Goal: Find specific page/section: Find specific page/section

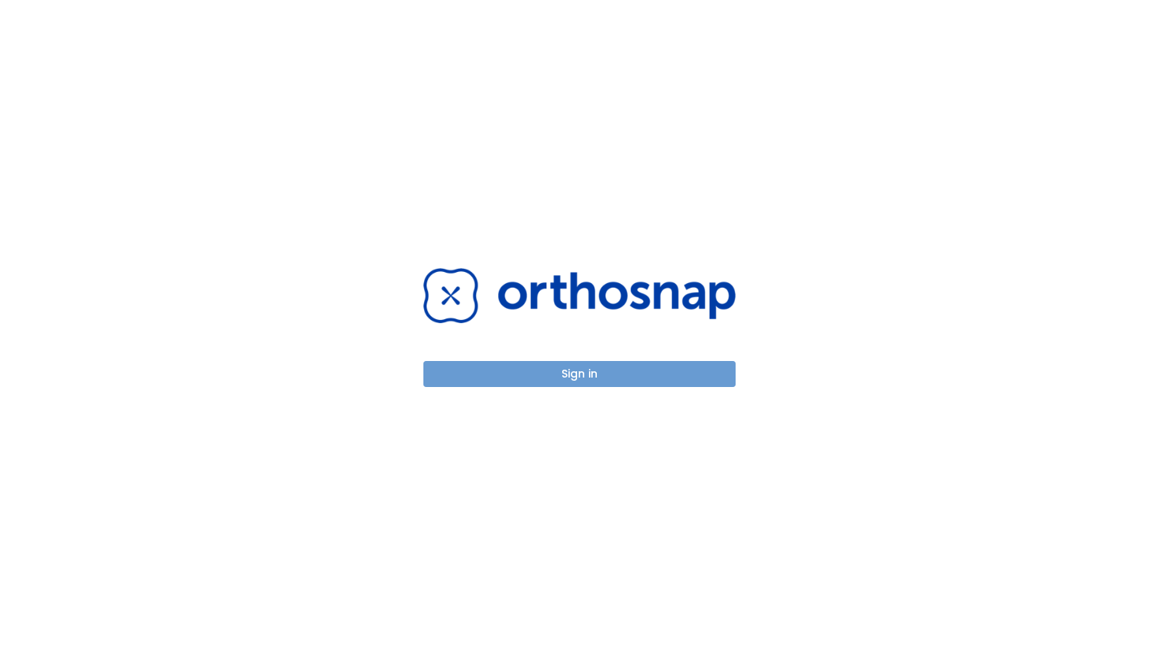
click at [549, 378] on button "Sign in" at bounding box center [579, 374] width 312 height 26
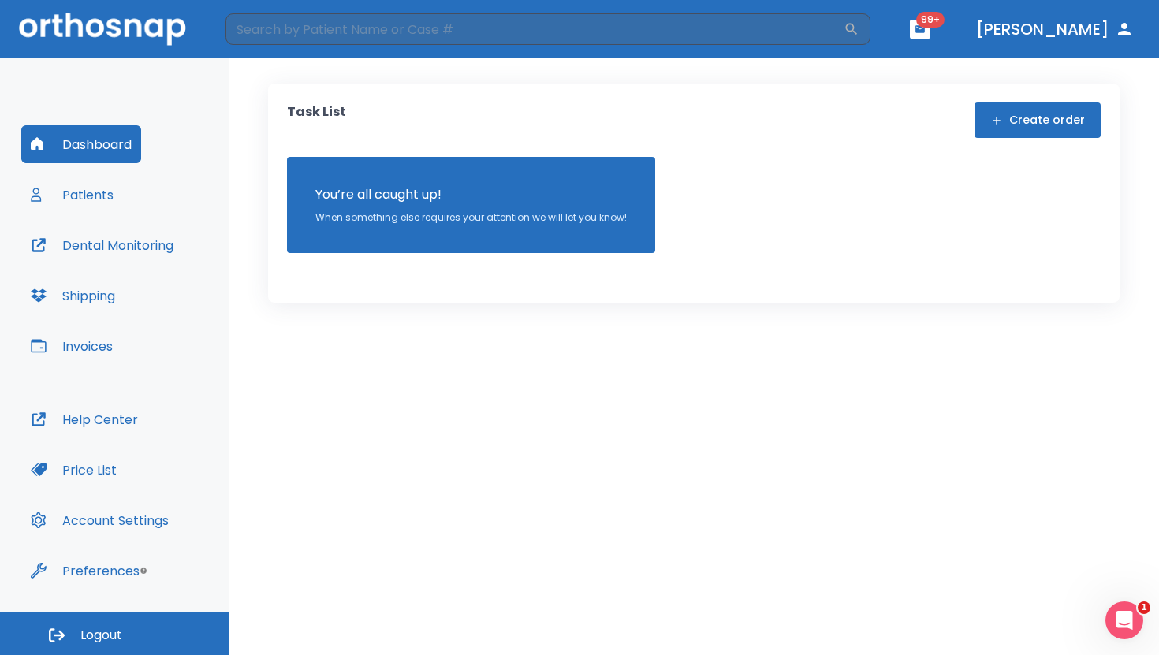
click at [76, 199] on button "Patients" at bounding box center [72, 195] width 102 height 38
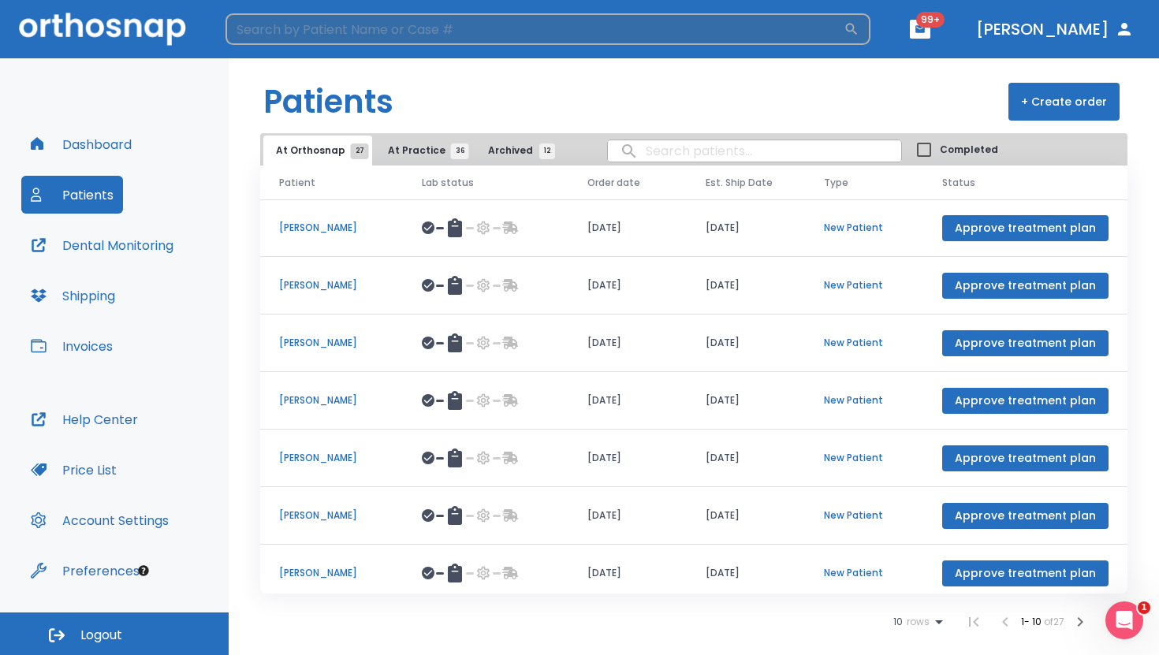
click at [386, 36] on input "search" at bounding box center [534, 29] width 618 height 32
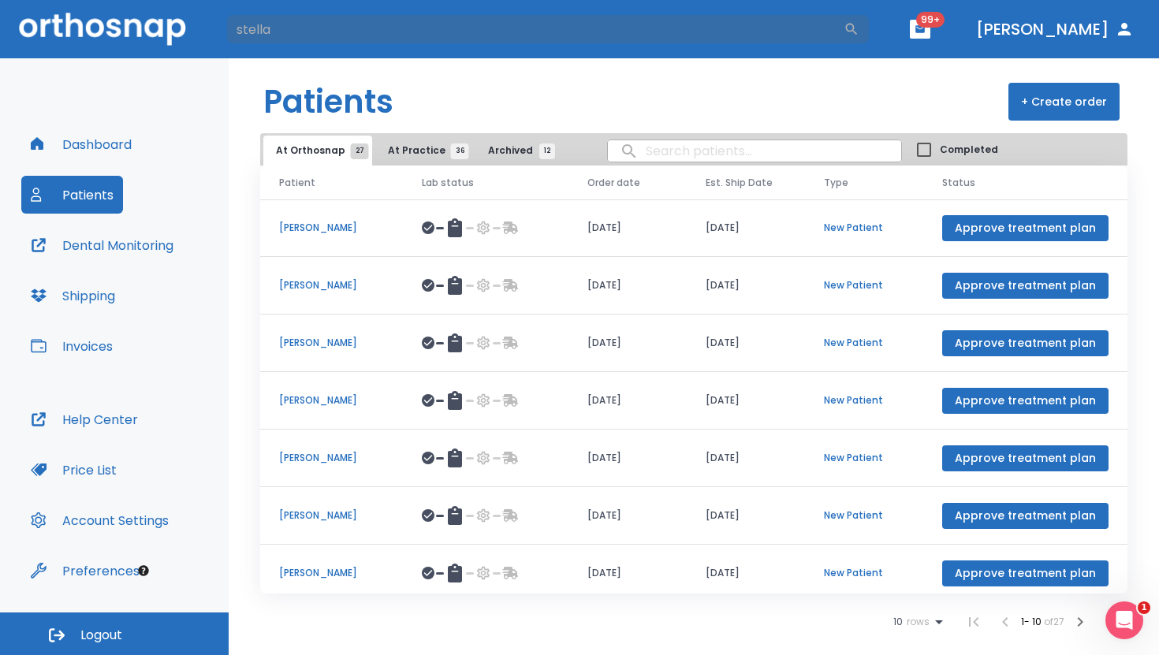
type input "stella"
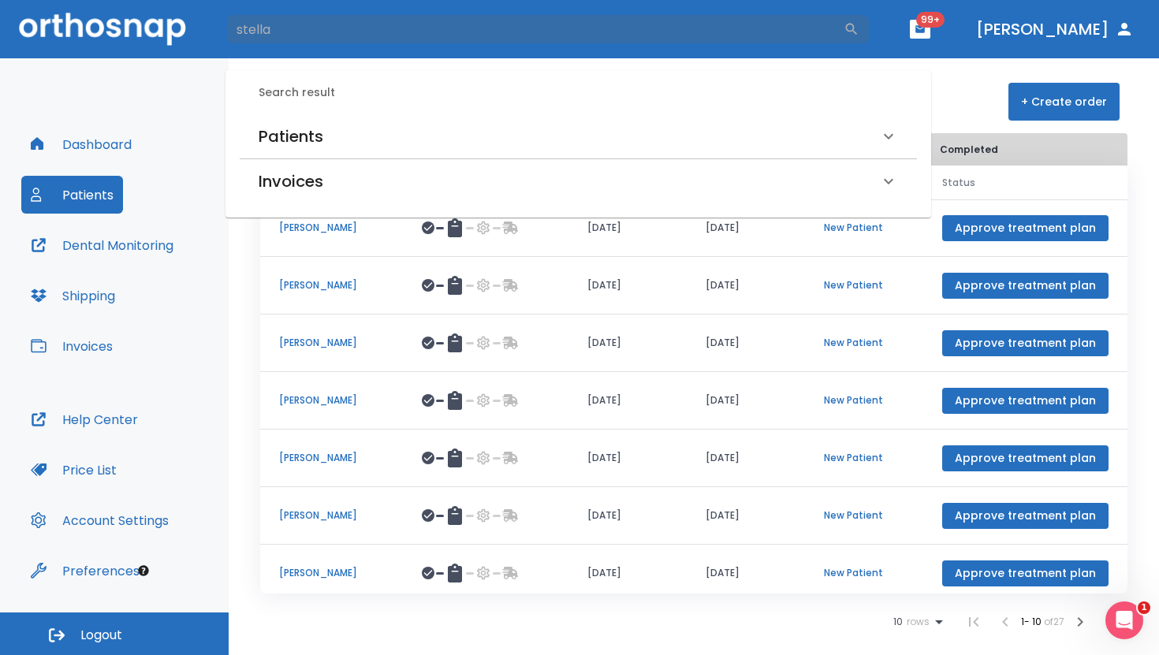
click at [304, 143] on h6 "Patients" at bounding box center [291, 136] width 65 height 25
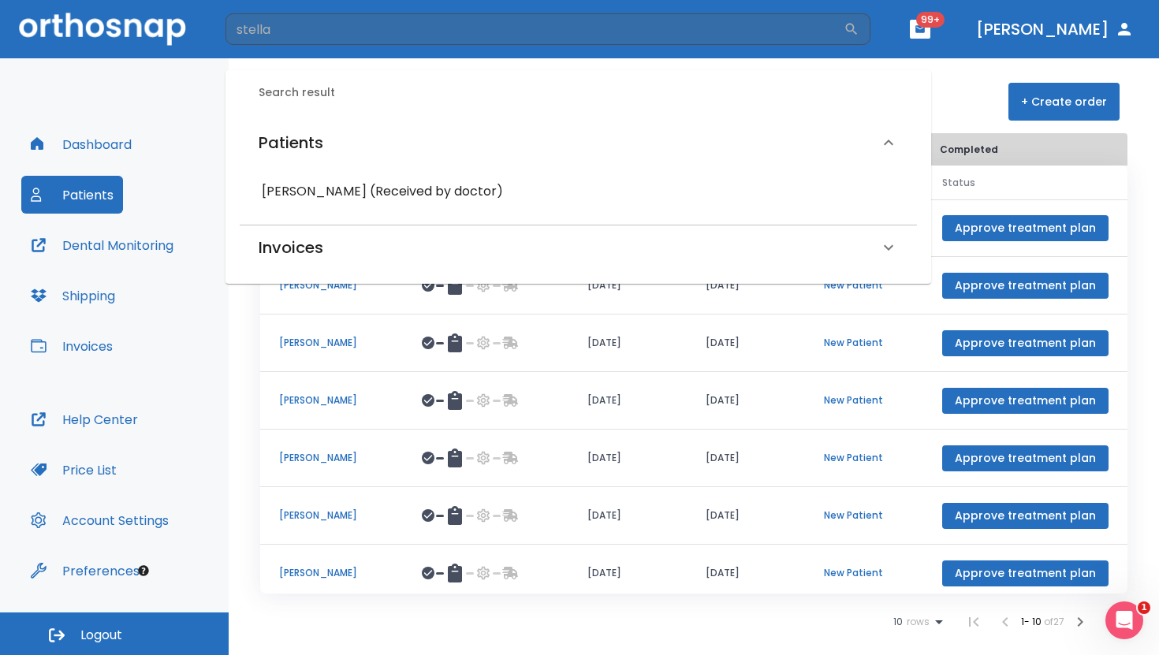
click at [332, 197] on h6 "[PERSON_NAME] (Received by doctor)" at bounding box center [578, 192] width 633 height 22
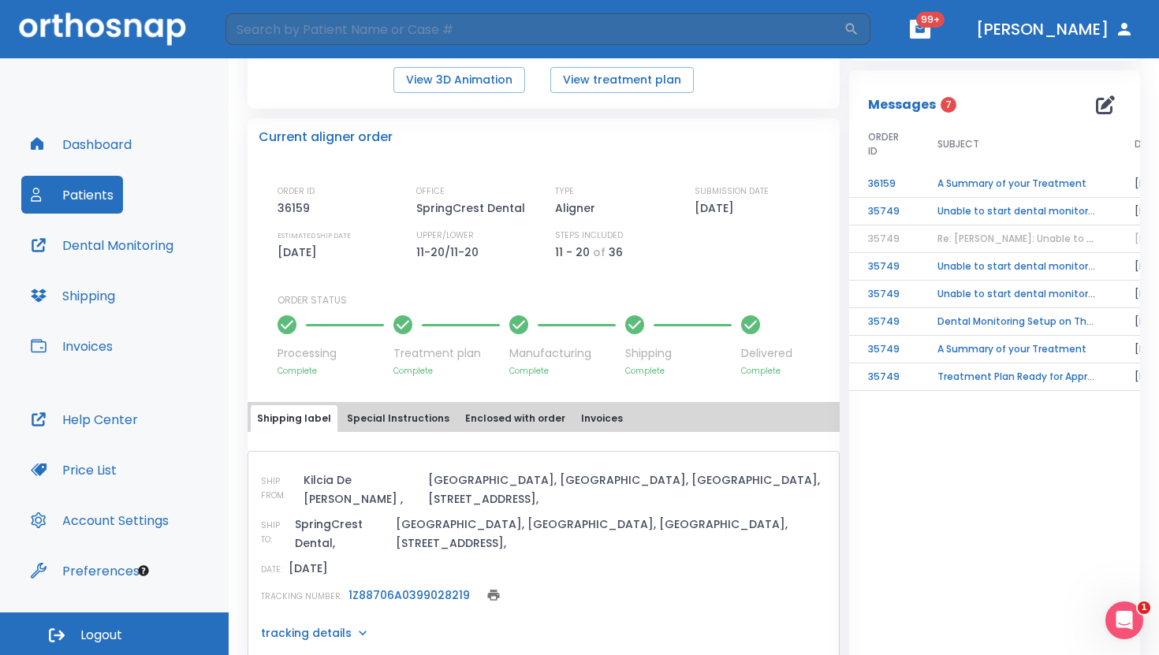
scroll to position [323, 0]
